Goal: Register for event/course

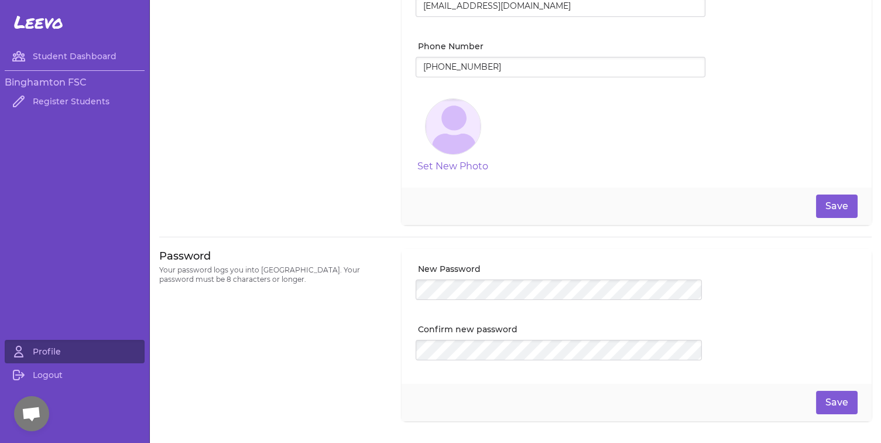
scroll to position [207, 0]
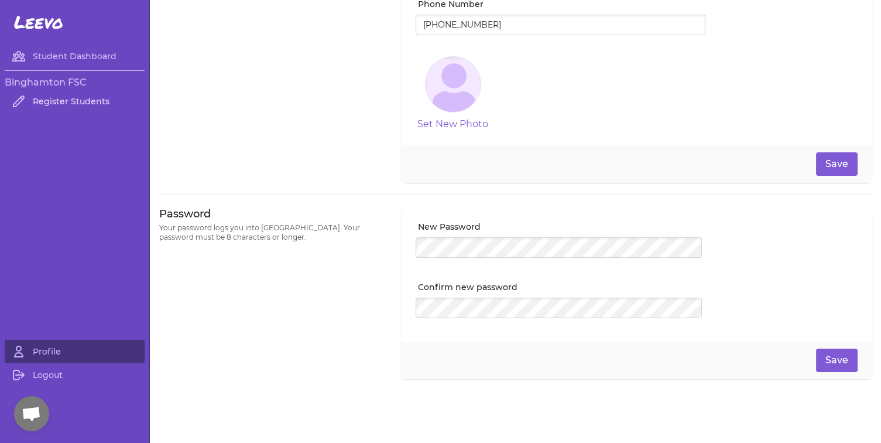
click at [74, 100] on link "Register Students" at bounding box center [75, 101] width 140 height 23
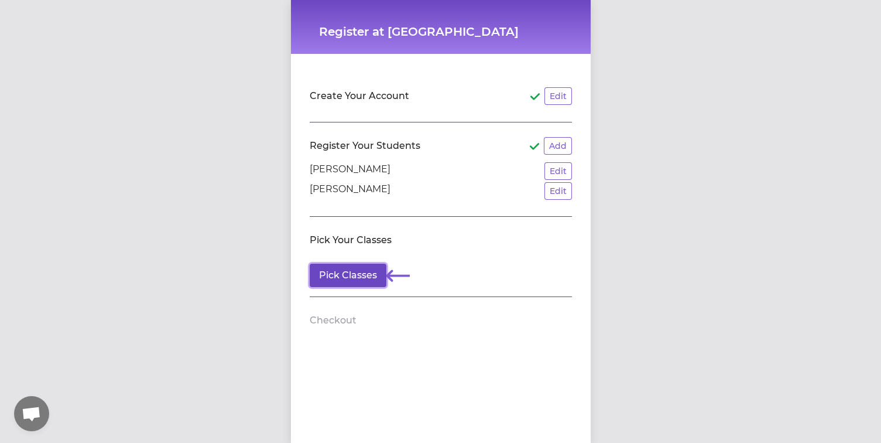
click at [362, 269] on button "Pick Classes" at bounding box center [348, 275] width 77 height 23
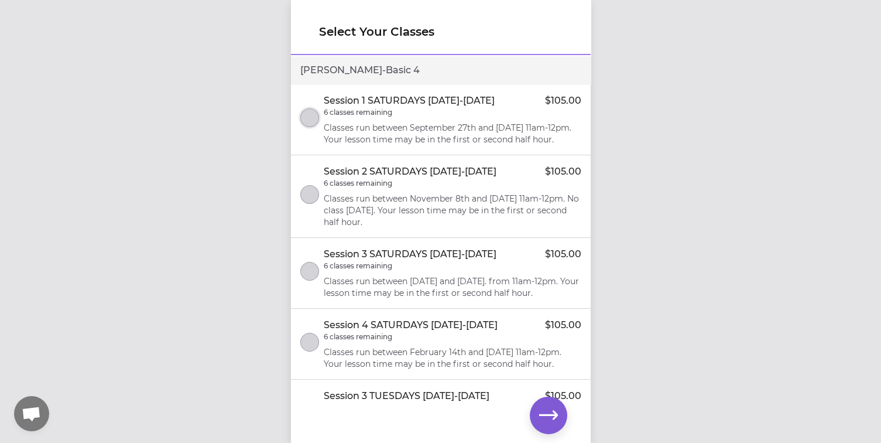
click at [309, 127] on button "select class" at bounding box center [309, 117] width 19 height 19
click at [315, 201] on button "select class" at bounding box center [309, 194] width 19 height 19
click at [307, 281] on button "select class" at bounding box center [309, 271] width 19 height 19
click at [310, 351] on button "select class" at bounding box center [309, 342] width 19 height 19
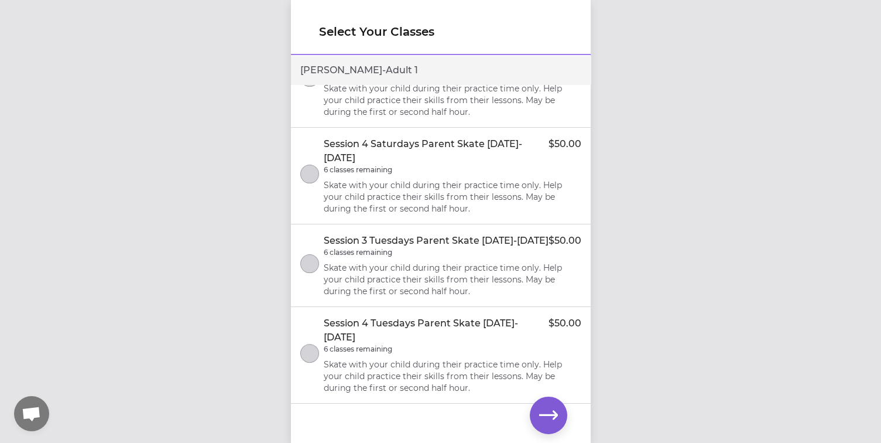
scroll to position [1200, 0]
click at [553, 413] on icon "button" at bounding box center [548, 415] width 19 height 19
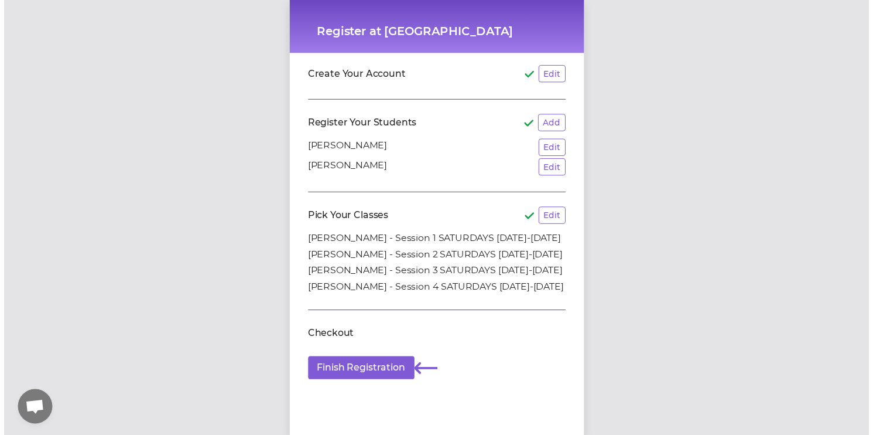
scroll to position [31, 0]
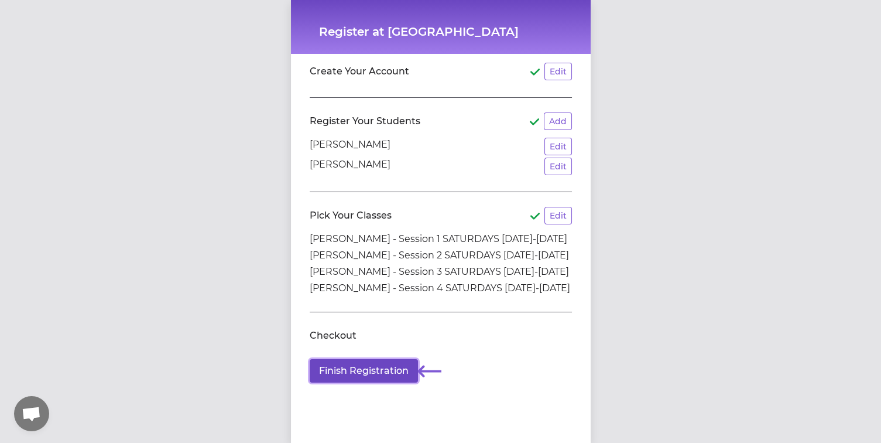
click at [395, 359] on button "Finish Registration" at bounding box center [364, 370] width 108 height 23
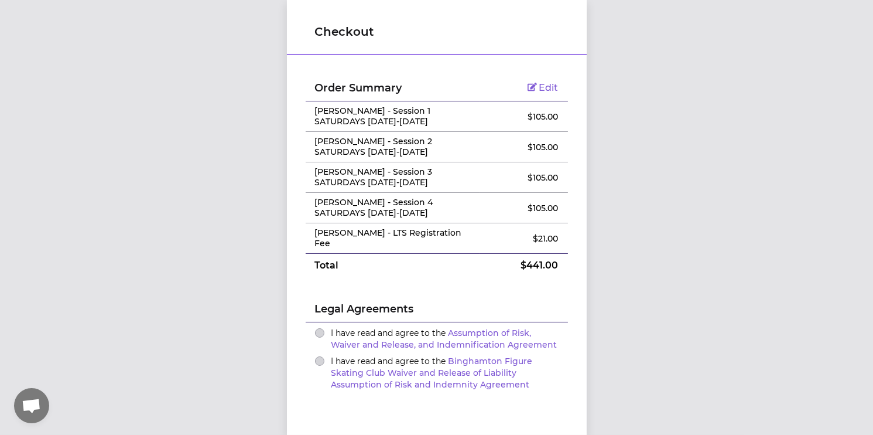
scroll to position [8, 0]
click at [315, 328] on button "I have read and agree to the Assumption of Risk, Waiver and Release, and Indemn…" at bounding box center [319, 332] width 9 height 9
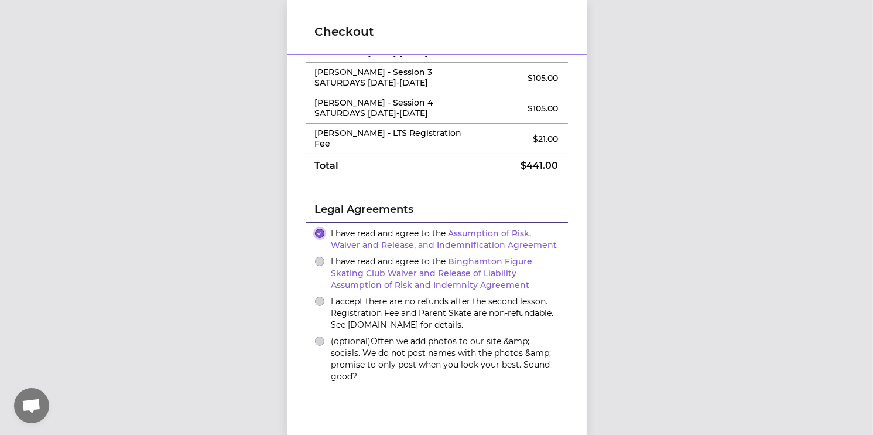
scroll to position [159, 0]
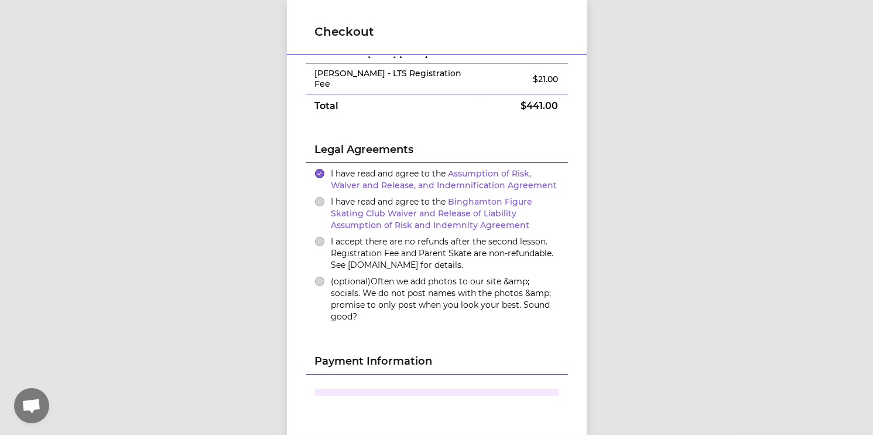
click at [316, 197] on div "I have read and agree to the Binghamton Figure Skating Club Waiver and Release …" at bounding box center [437, 213] width 244 height 35
click at [316, 197] on button "I have read and agree to the Binghamton Figure Skating Club Waiver and Release …" at bounding box center [319, 201] width 9 height 9
click at [316, 237] on button "I accept there are no refunds after the second lesson. Registration Fee and Par…" at bounding box center [319, 241] width 9 height 9
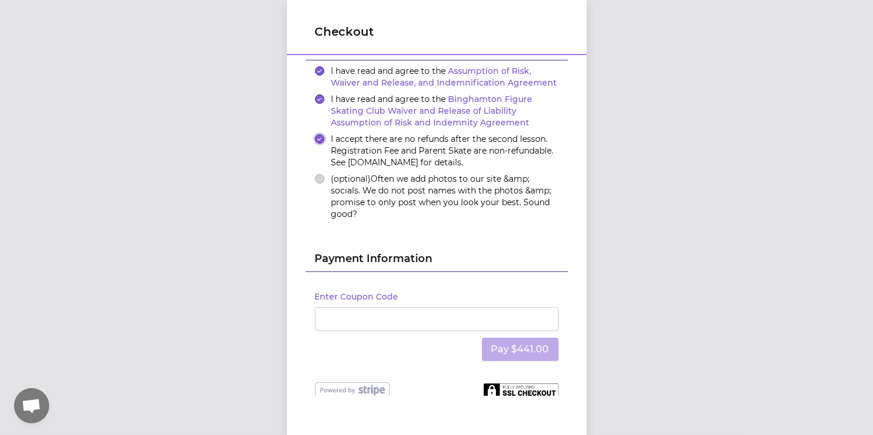
scroll to position [266, 0]
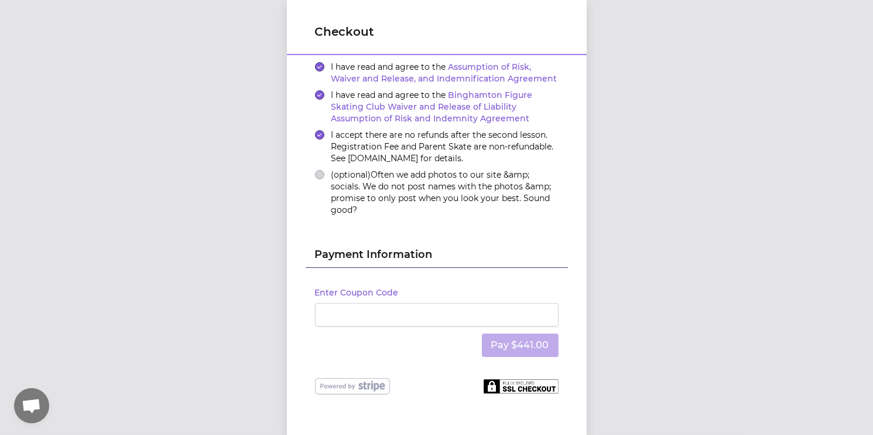
click at [317, 171] on div "(optional) Often we add photos to our site &amp; socials. We do not post names …" at bounding box center [437, 192] width 244 height 47
click at [315, 170] on button "(optional) Often we add photos to our site &amp; socials. We do not post names …" at bounding box center [319, 174] width 9 height 9
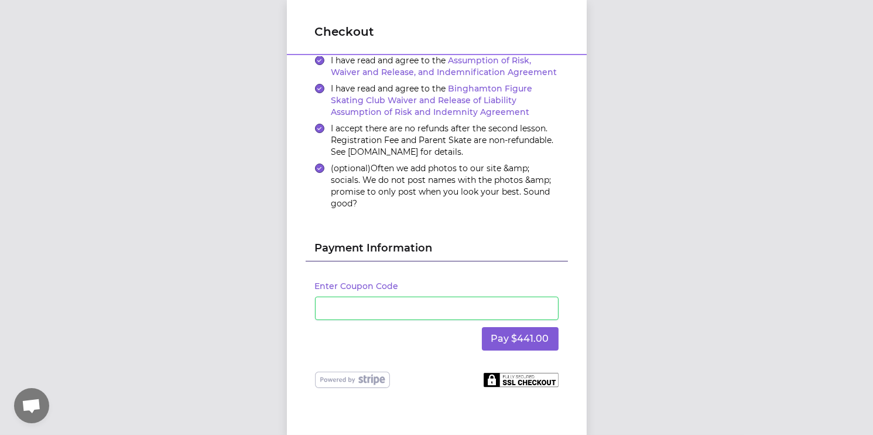
click at [449, 331] on div "Pay $441.00" at bounding box center [437, 338] width 244 height 37
click at [541, 334] on button "Pay $441.00" at bounding box center [520, 338] width 77 height 23
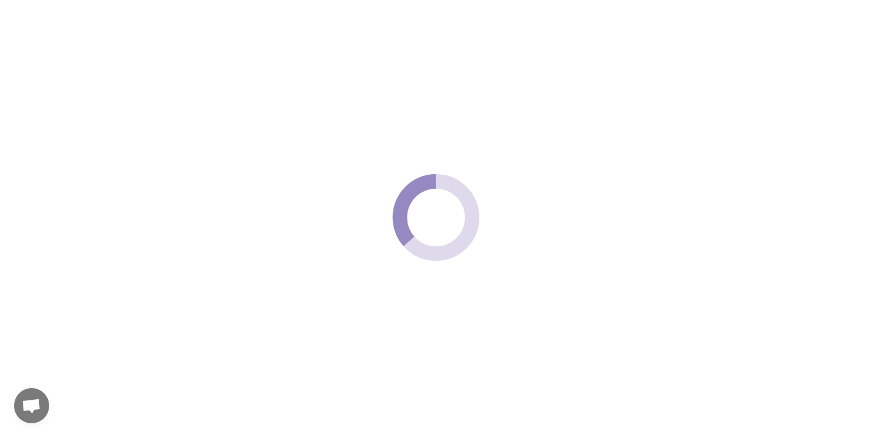
scroll to position [0, 0]
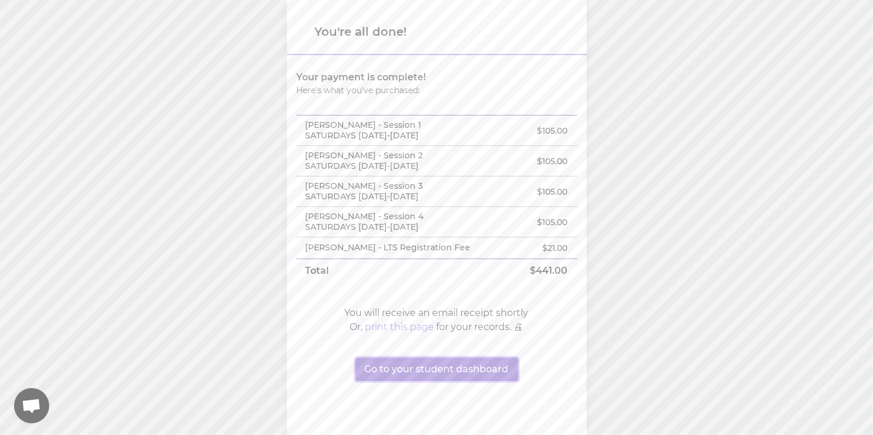
click at [454, 371] on button "Go to your student dashboard" at bounding box center [437, 368] width 163 height 23
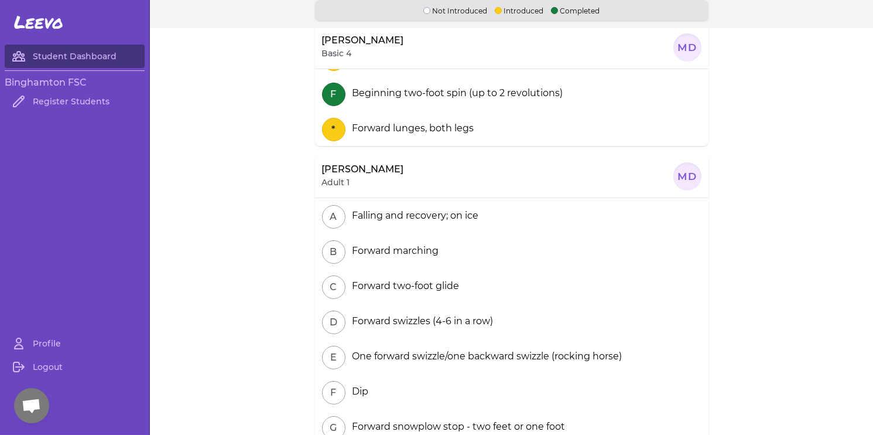
scroll to position [8, 0]
